Goal: Information Seeking & Learning: Find specific fact

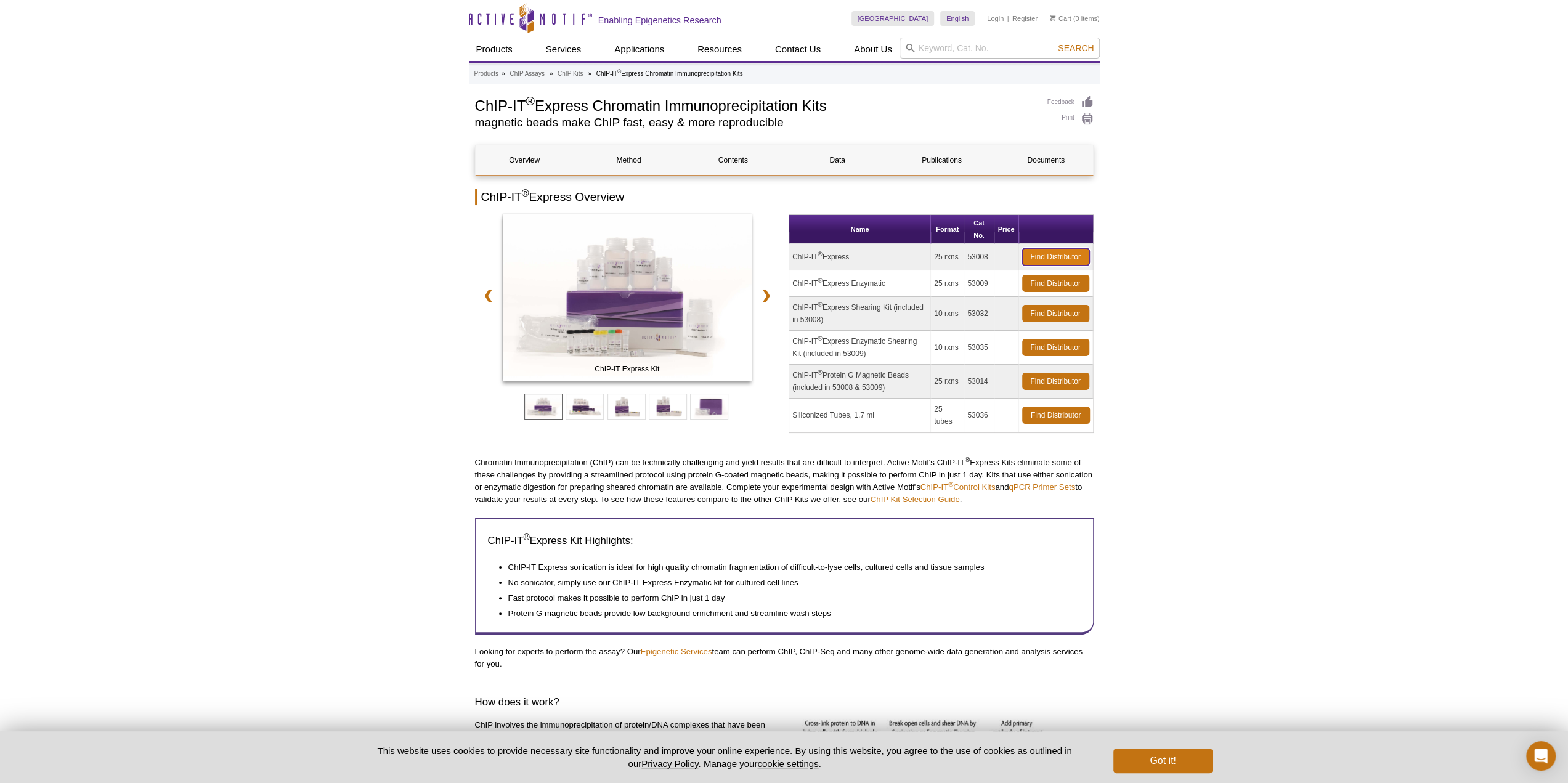
click at [1051, 256] on link "Find Distributor" at bounding box center [1056, 257] width 67 height 18
click at [1007, 233] on th "Price" at bounding box center [1006, 229] width 25 height 29
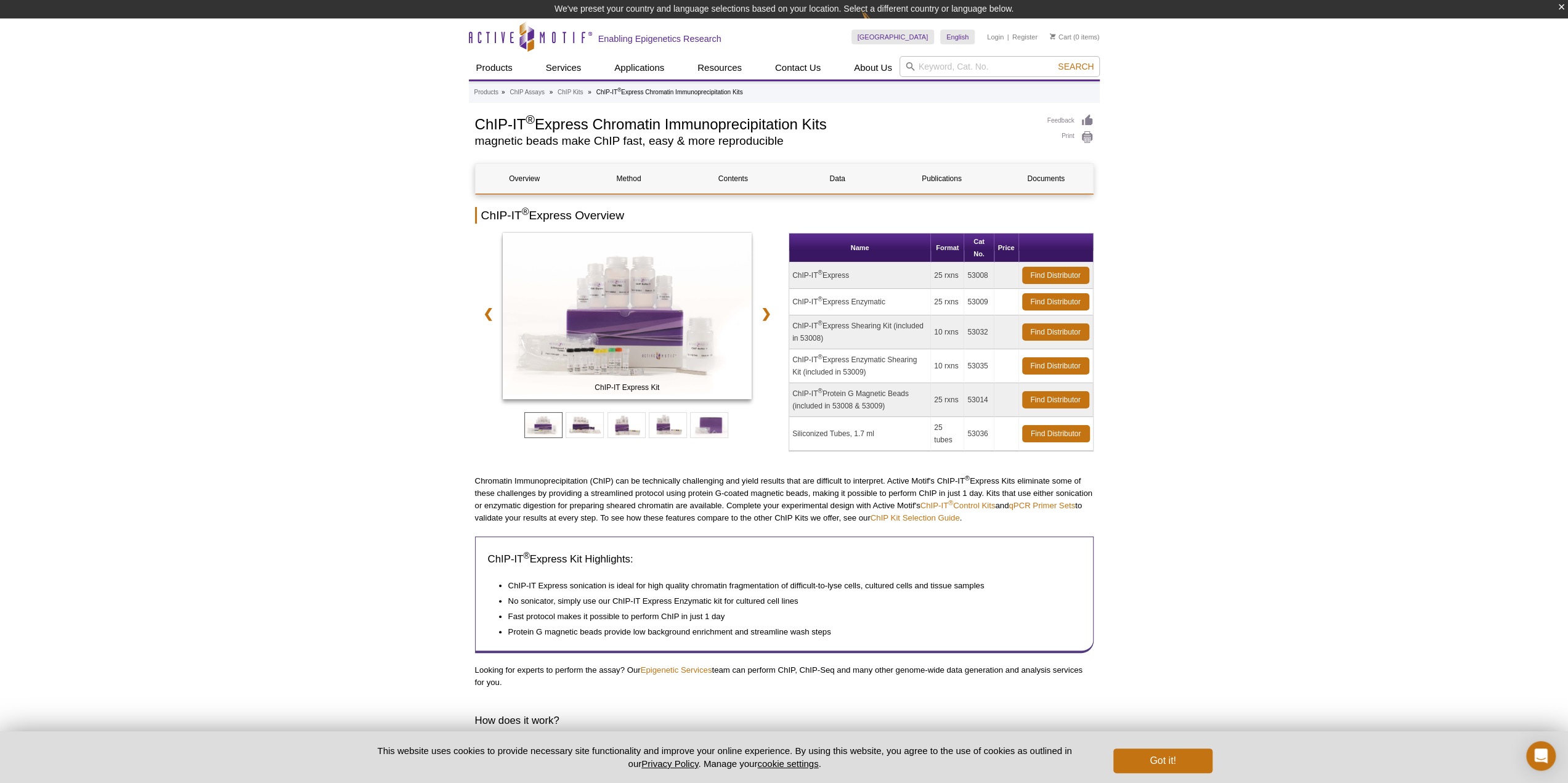
click at [1011, 247] on th "Price" at bounding box center [1006, 248] width 25 height 29
click at [1005, 252] on th "Price" at bounding box center [1006, 248] width 25 height 29
click at [817, 275] on td "ChIP-IT ® Express" at bounding box center [860, 275] width 141 height 26
click at [830, 276] on td "ChIP-IT ® Express" at bounding box center [860, 275] width 141 height 26
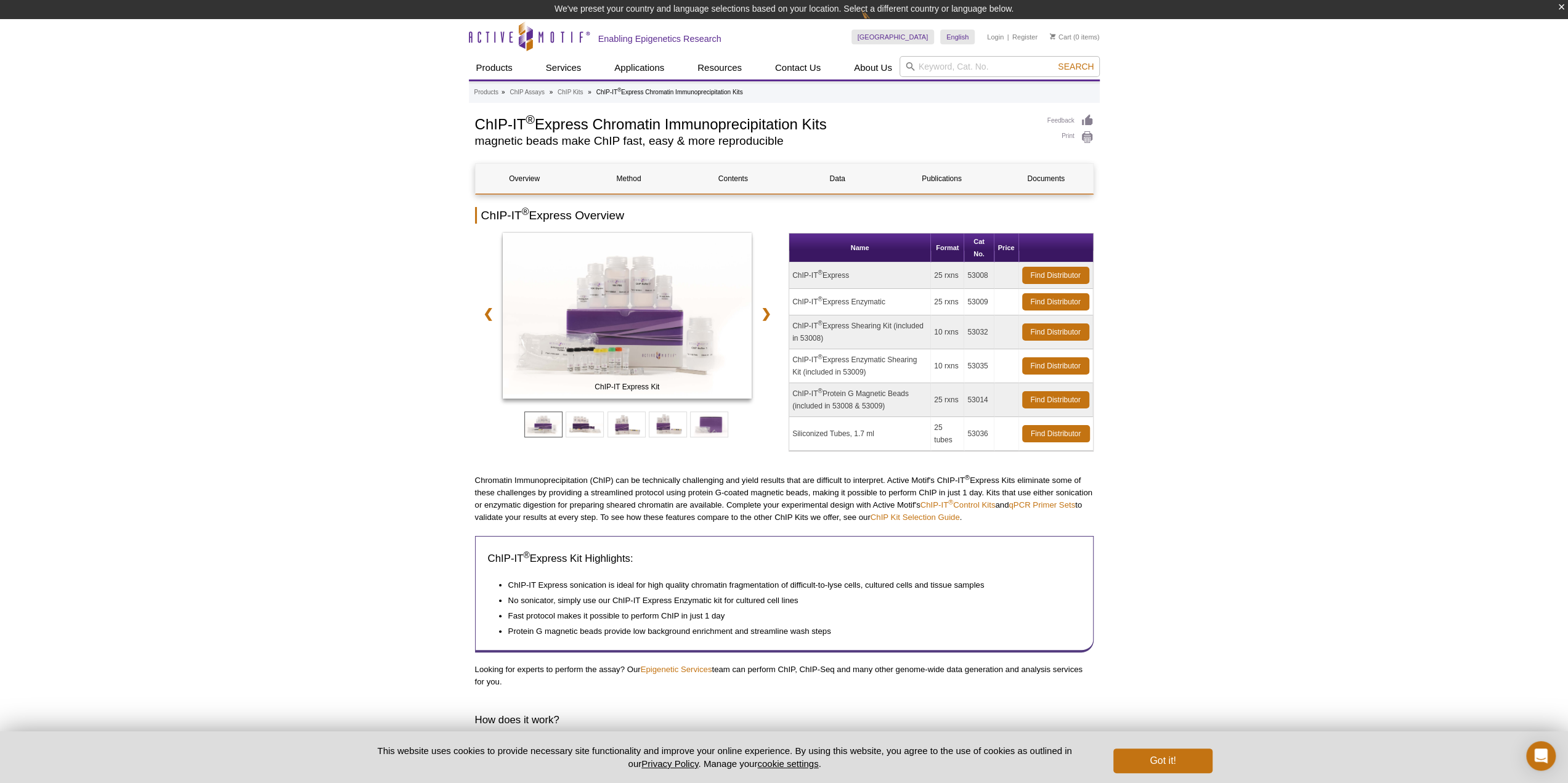
click at [830, 276] on td "ChIP-IT ® Express" at bounding box center [860, 275] width 141 height 26
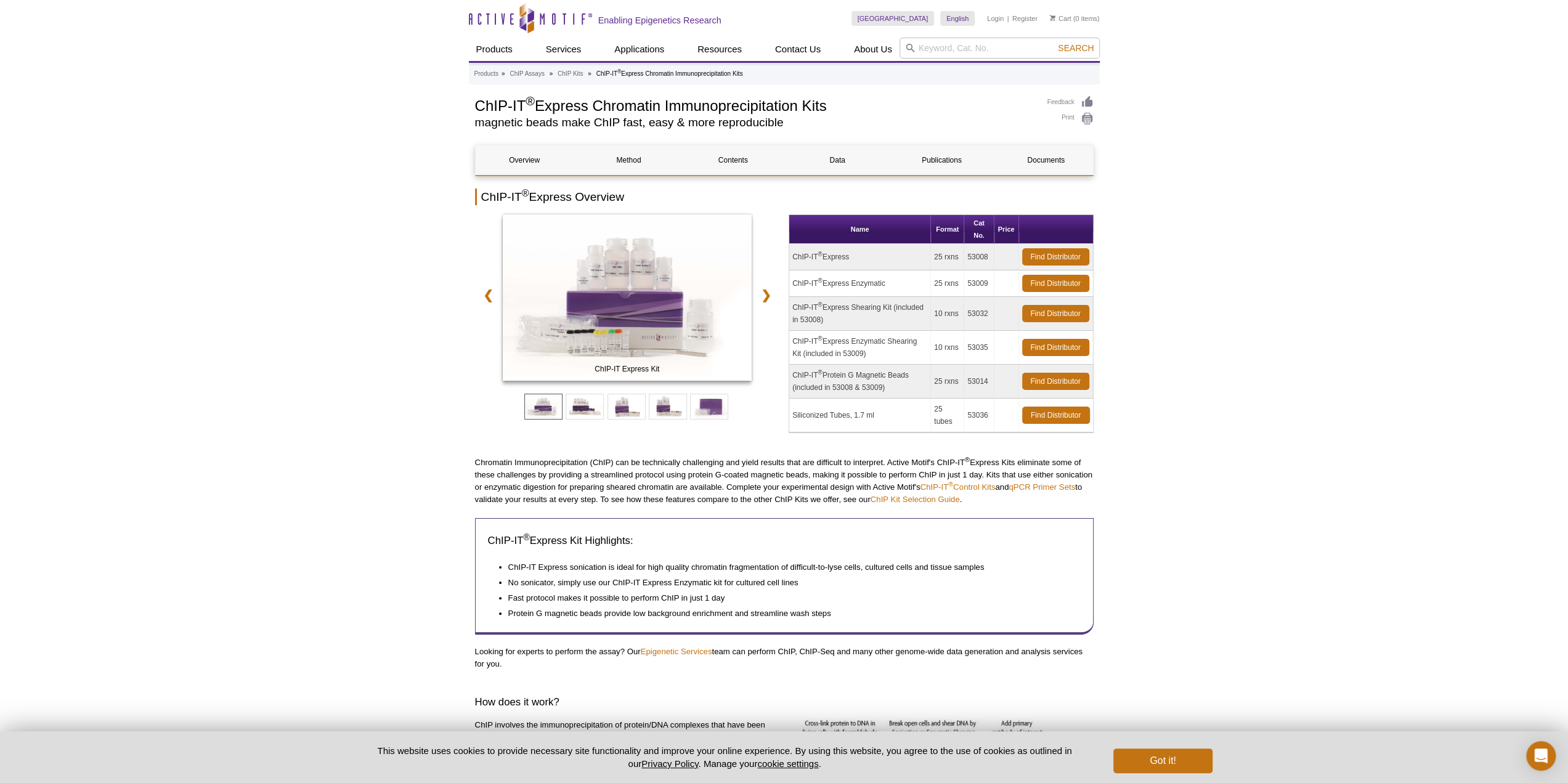
click at [975, 276] on td "53009" at bounding box center [979, 283] width 30 height 26
